Goal: Task Accomplishment & Management: Use online tool/utility

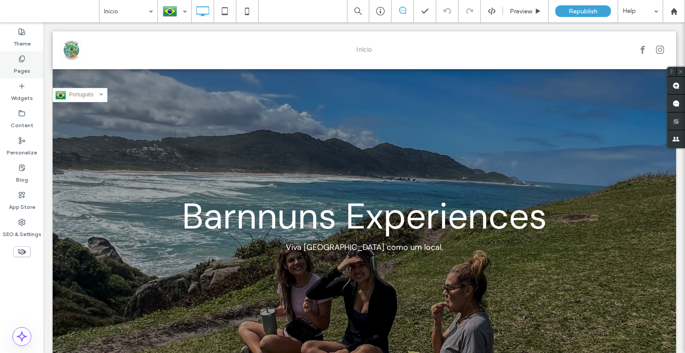
click at [16, 67] on label "Pages" at bounding box center [22, 68] width 16 height 12
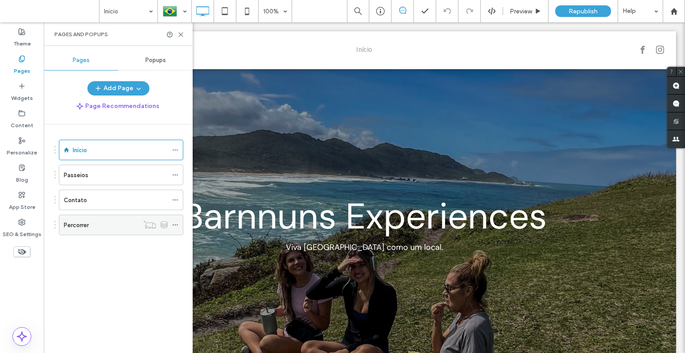
click at [177, 224] on use at bounding box center [175, 224] width 5 height 1
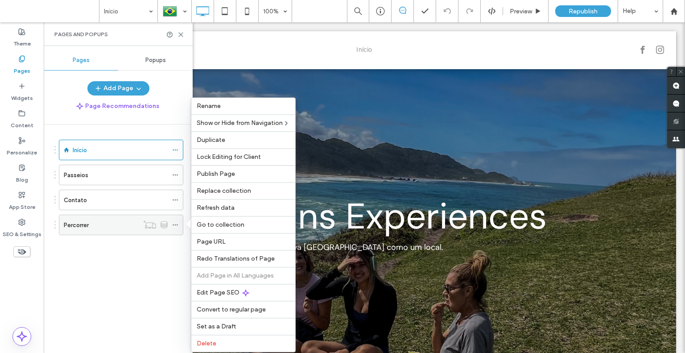
click at [169, 221] on div at bounding box center [155, 224] width 33 height 9
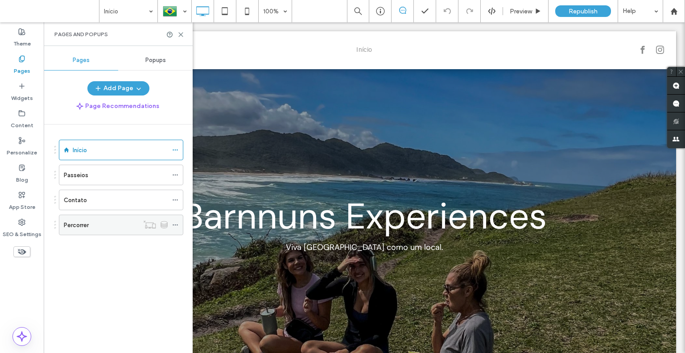
click at [77, 222] on label "Percorrer" at bounding box center [76, 225] width 25 height 16
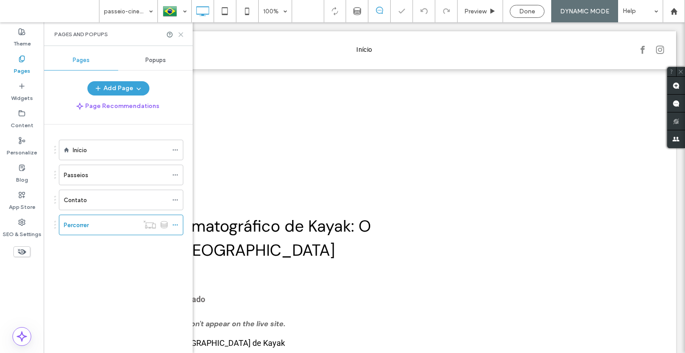
click at [178, 33] on icon at bounding box center [180, 34] width 7 height 7
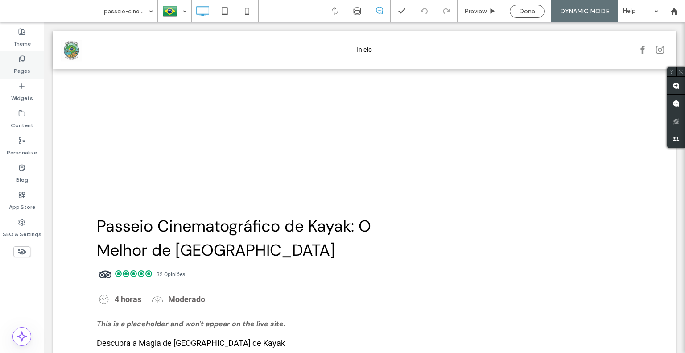
click at [23, 57] on icon at bounding box center [21, 58] width 7 height 7
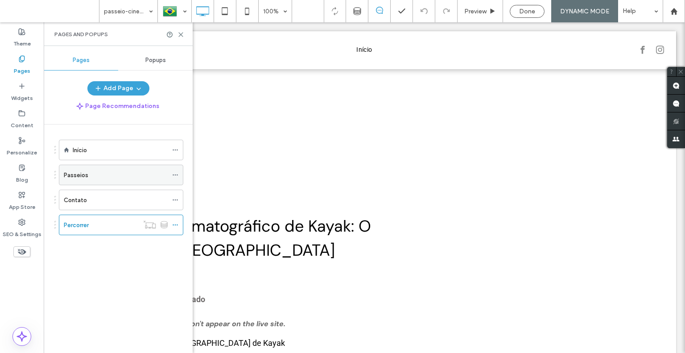
click at [79, 178] on label "Passeios" at bounding box center [76, 175] width 25 height 16
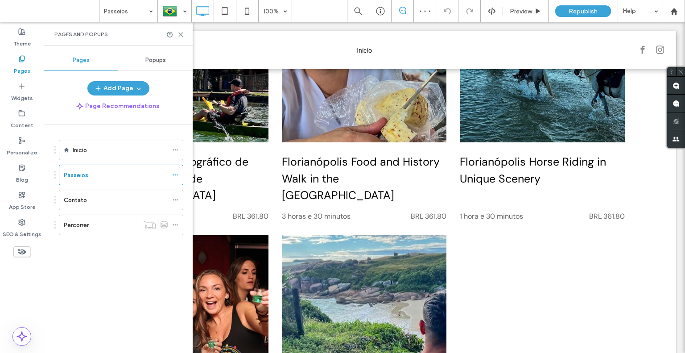
scroll to position [178, 0]
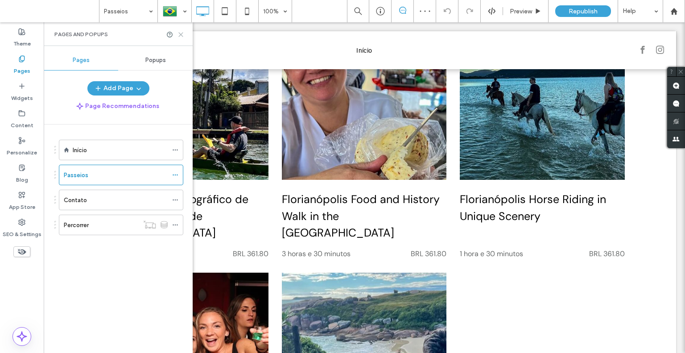
drag, startPoint x: 180, startPoint y: 35, endPoint x: 154, endPoint y: 52, distance: 31.3
click at [180, 35] on icon at bounding box center [180, 34] width 7 height 7
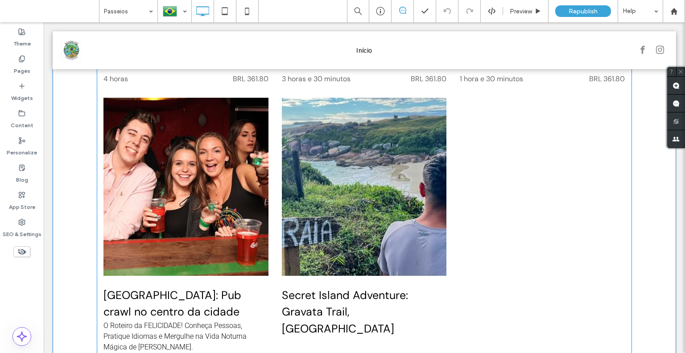
scroll to position [401, 0]
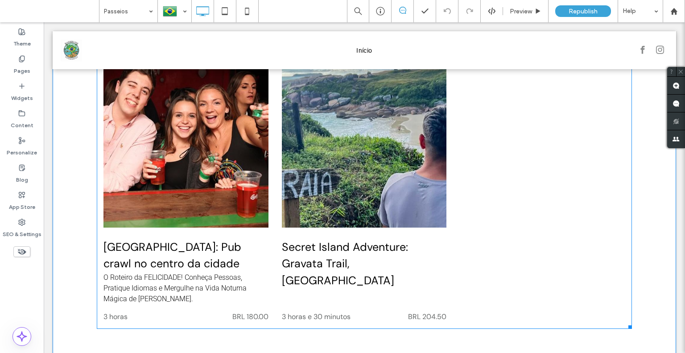
click at [169, 193] on span at bounding box center [364, 23] width 535 height 612
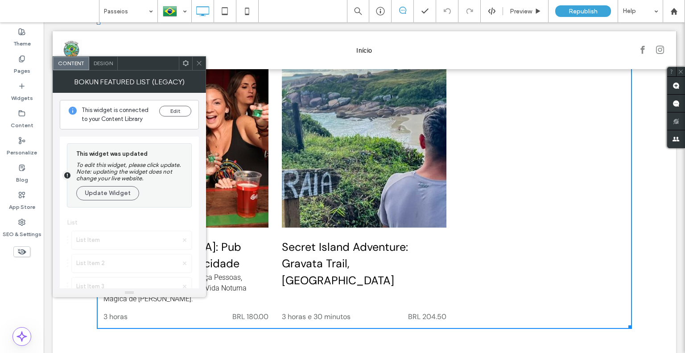
click at [189, 65] on icon at bounding box center [185, 63] width 7 height 7
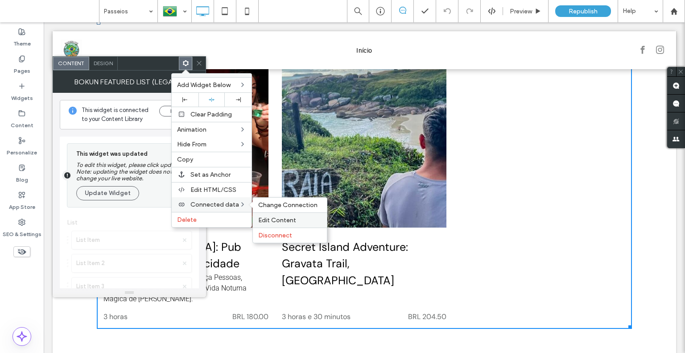
click at [259, 217] on span "Edit Content" at bounding box center [277, 220] width 38 height 8
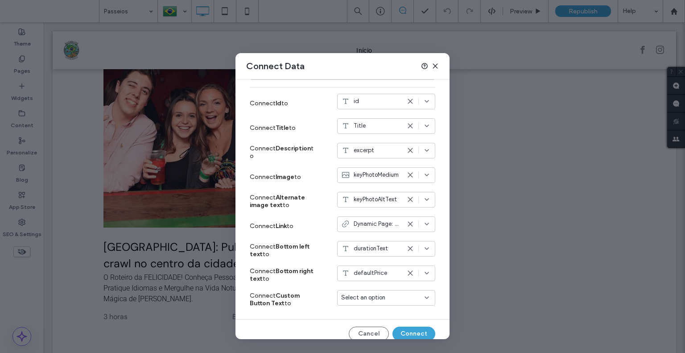
scroll to position [113, 0]
